Goal: Navigation & Orientation: Find specific page/section

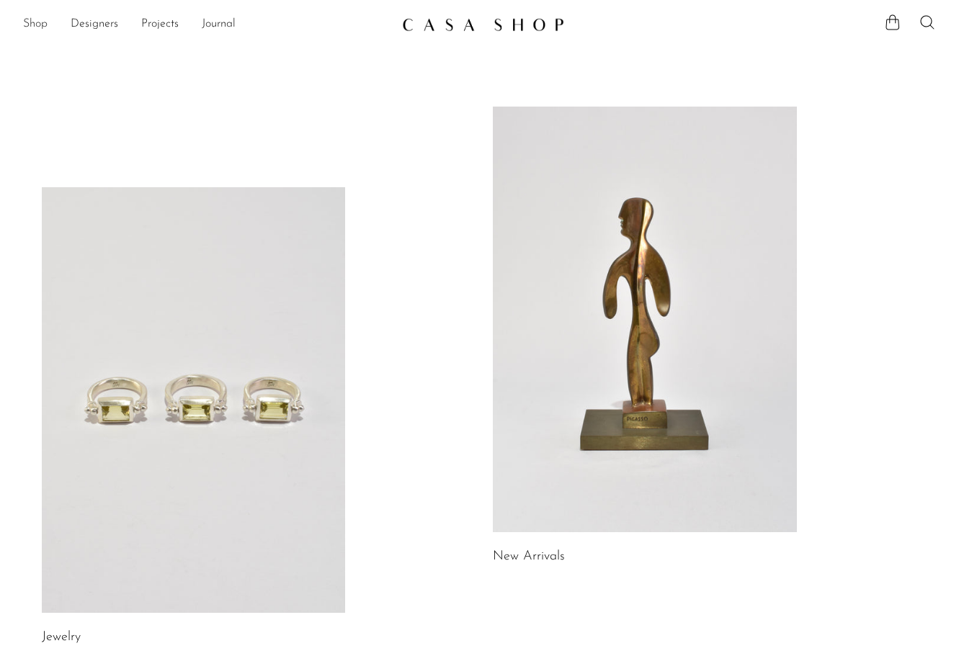
click at [39, 23] on link "Shop" at bounding box center [35, 24] width 24 height 19
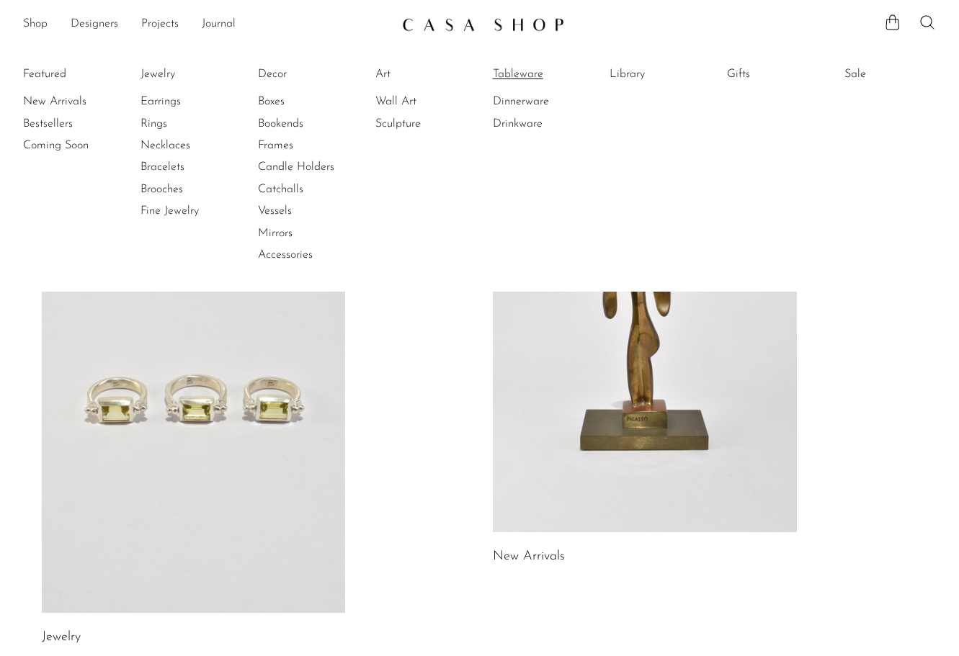
click at [539, 74] on link "Tableware" at bounding box center [547, 74] width 108 height 16
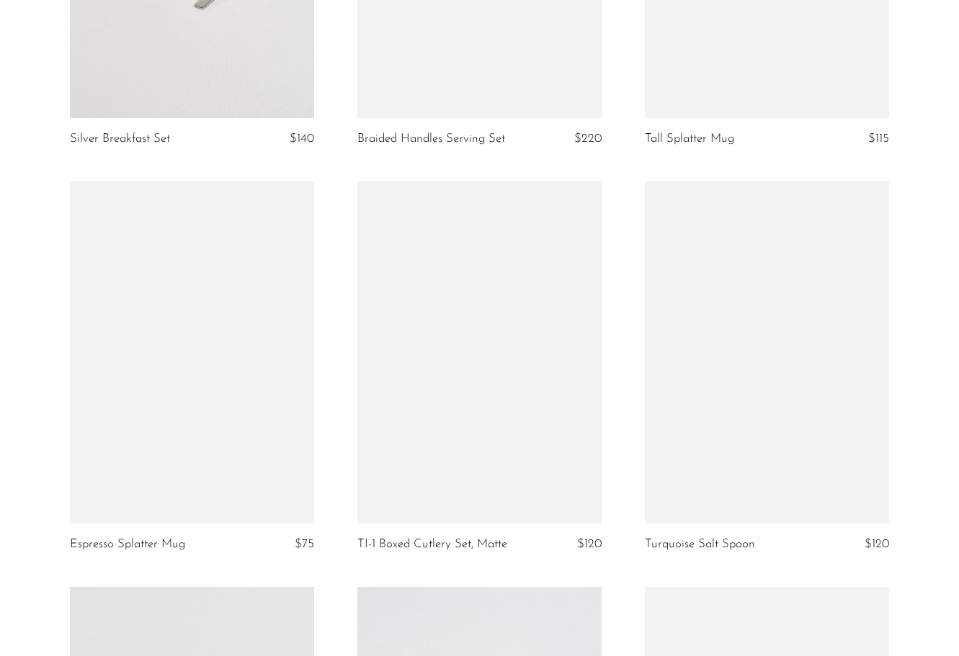
scroll to position [2833, 0]
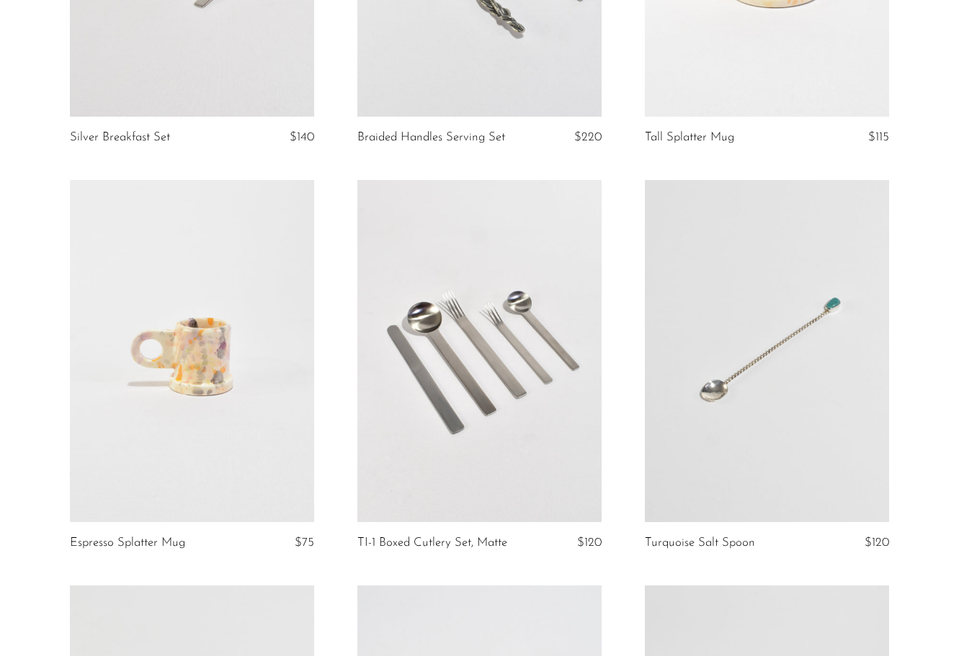
click at [733, 380] on link at bounding box center [767, 351] width 244 height 342
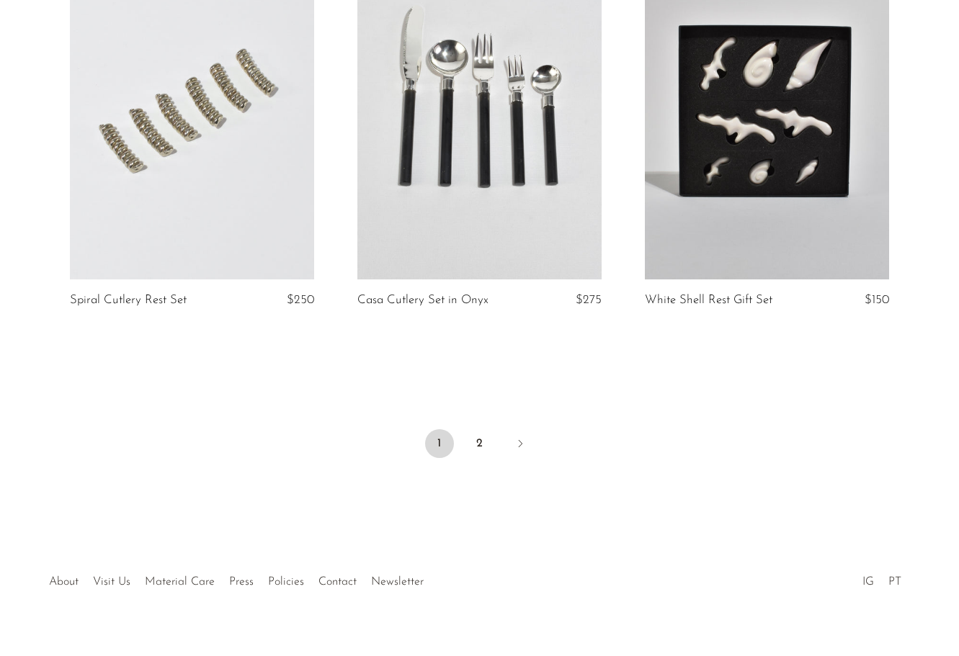
scroll to position [4748, 0]
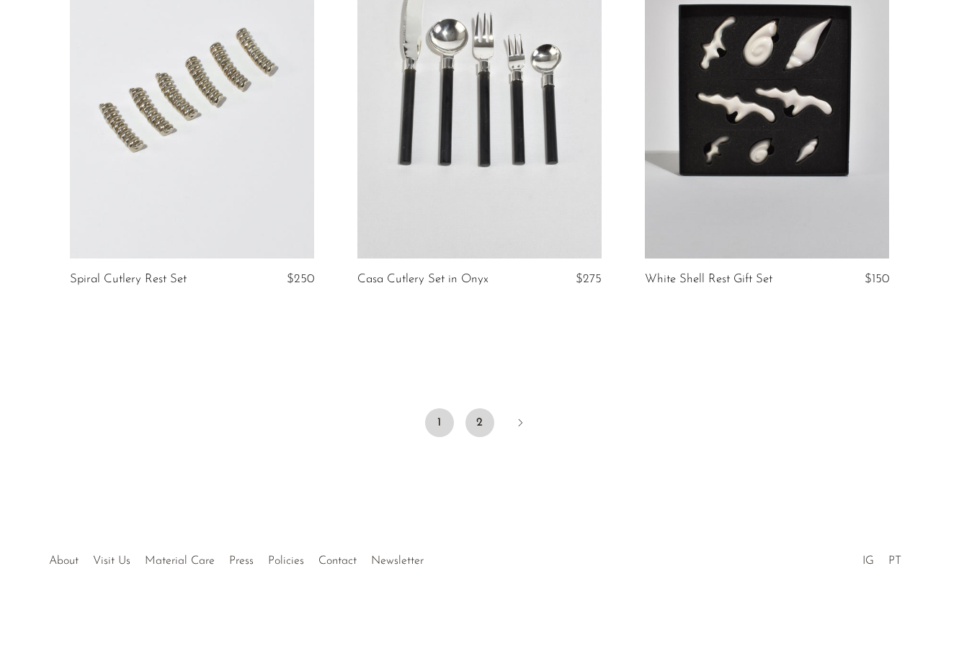
click at [480, 418] on link "2" at bounding box center [479, 422] width 29 height 29
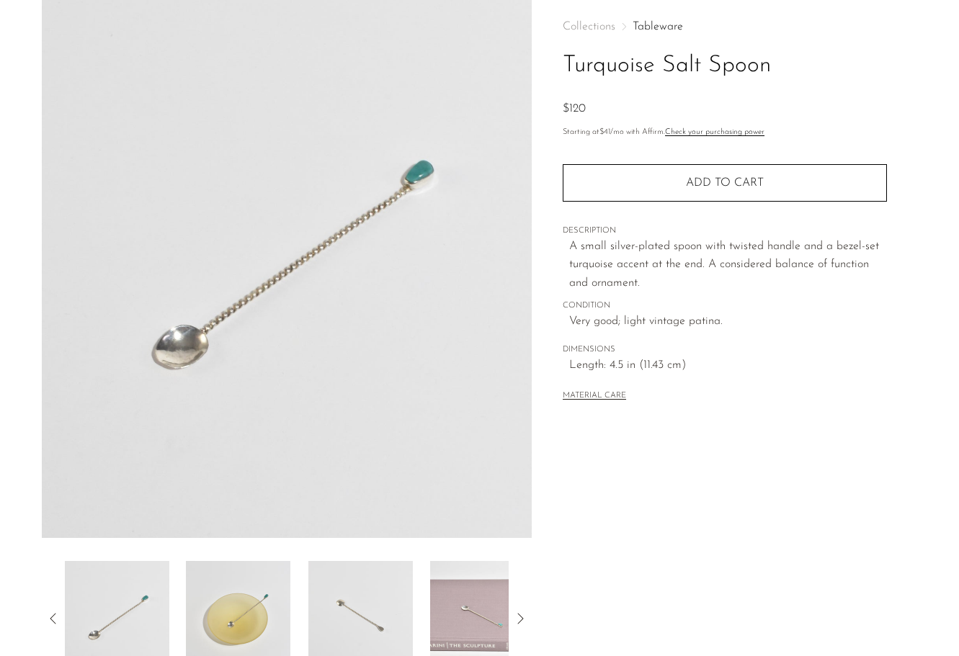
scroll to position [66, 0]
